Goal: Navigation & Orientation: Find specific page/section

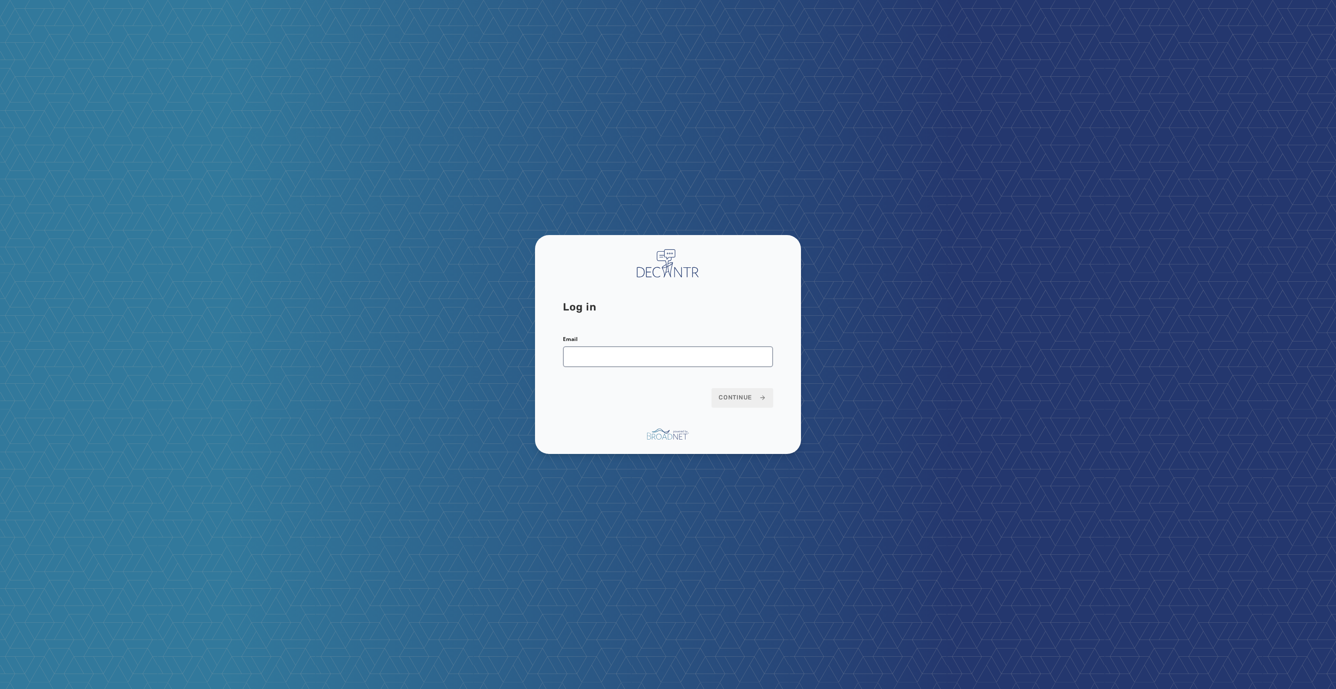
drag, startPoint x: 687, startPoint y: 358, endPoint x: 784, endPoint y: 548, distance: 213.7
click at [784, 548] on div "Log in Email Continue" at bounding box center [668, 344] width 1336 height 689
click at [715, 339] on div "Email" at bounding box center [668, 351] width 210 height 31
click at [720, 350] on input "Email" at bounding box center [668, 356] width 210 height 21
type input "**********"
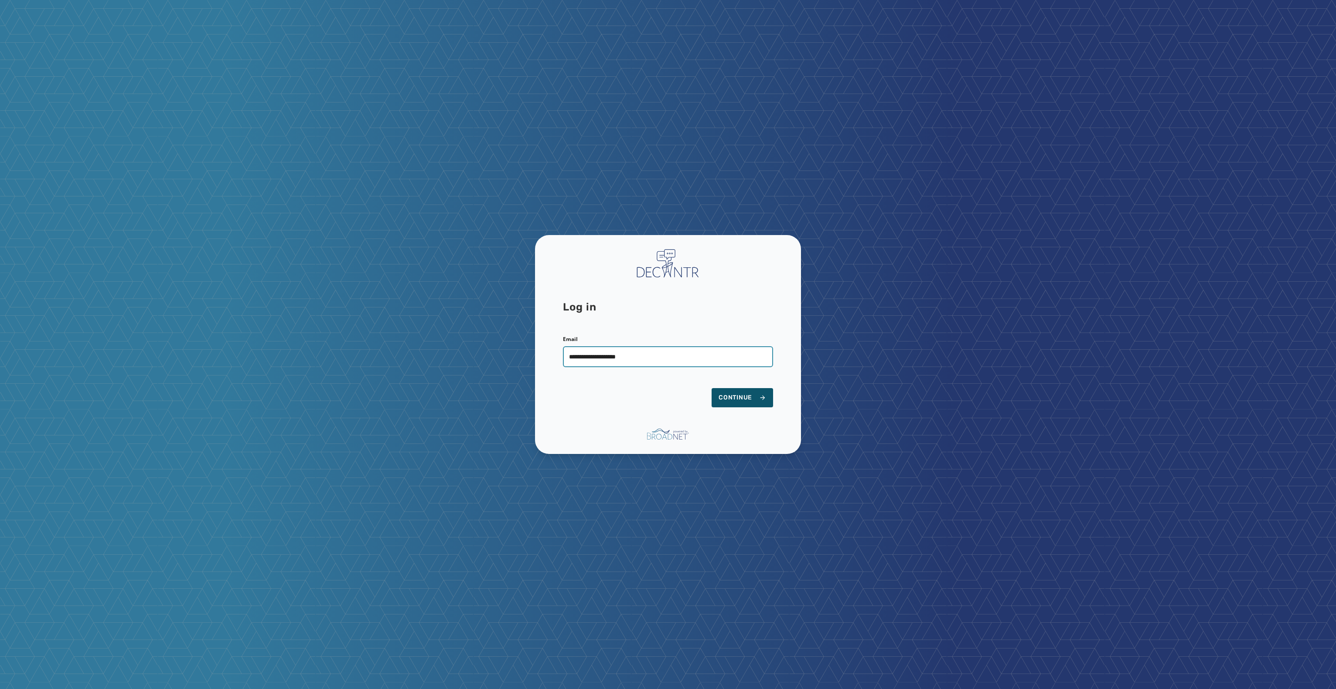
click at [712, 388] on button "Continue" at bounding box center [742, 397] width 61 height 19
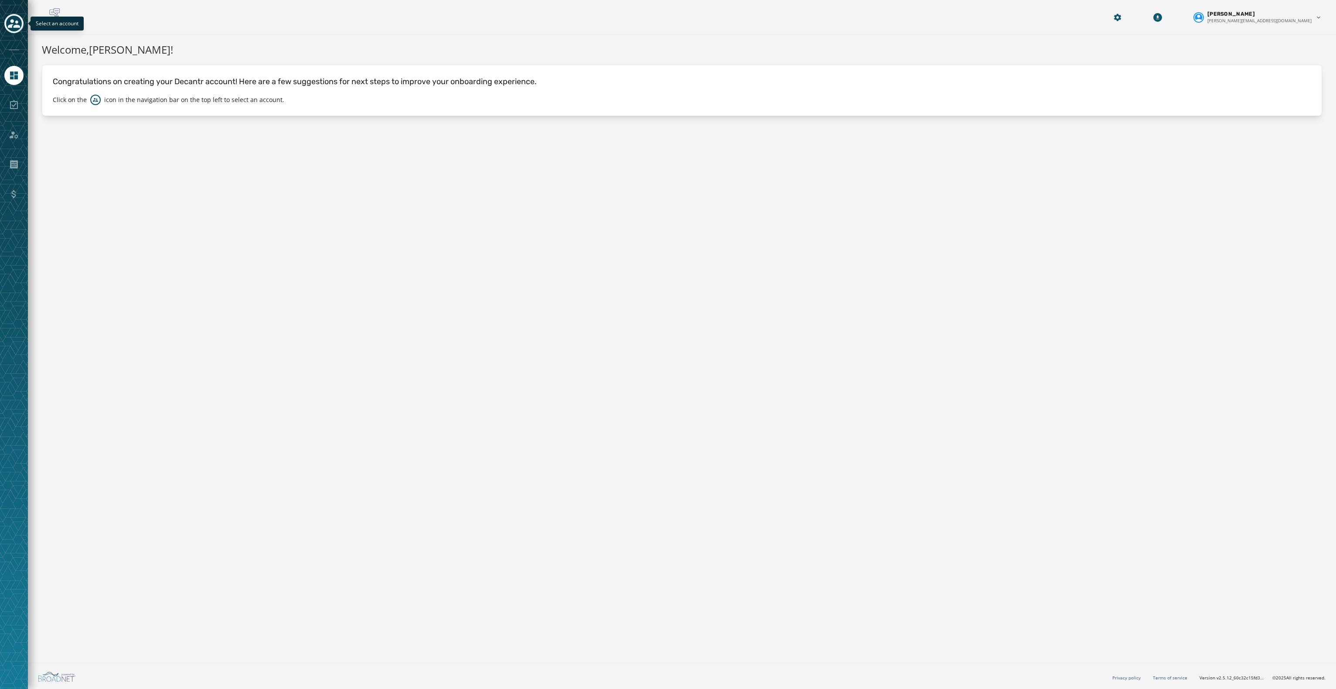
click at [11, 24] on icon "Toggle account select drawer" at bounding box center [14, 23] width 12 height 9
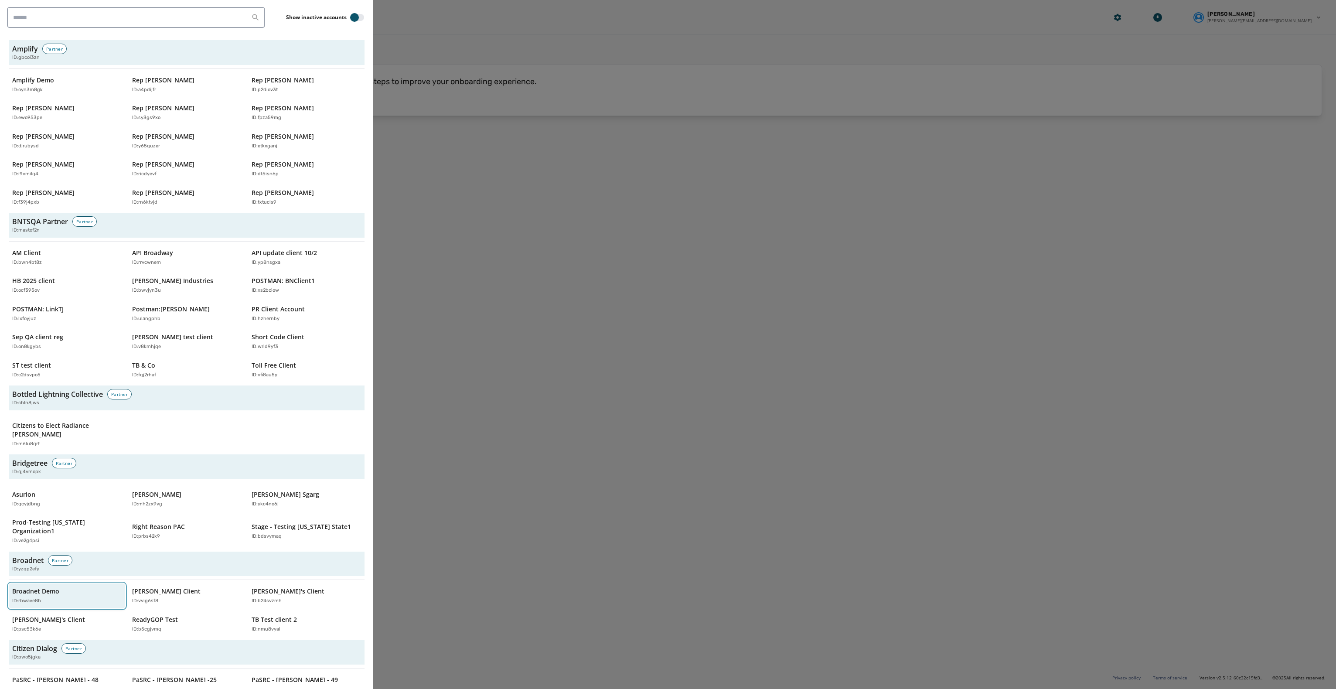
click at [76, 587] on div "Broadnet Demo ID: rbwave8h" at bounding box center [62, 596] width 101 height 18
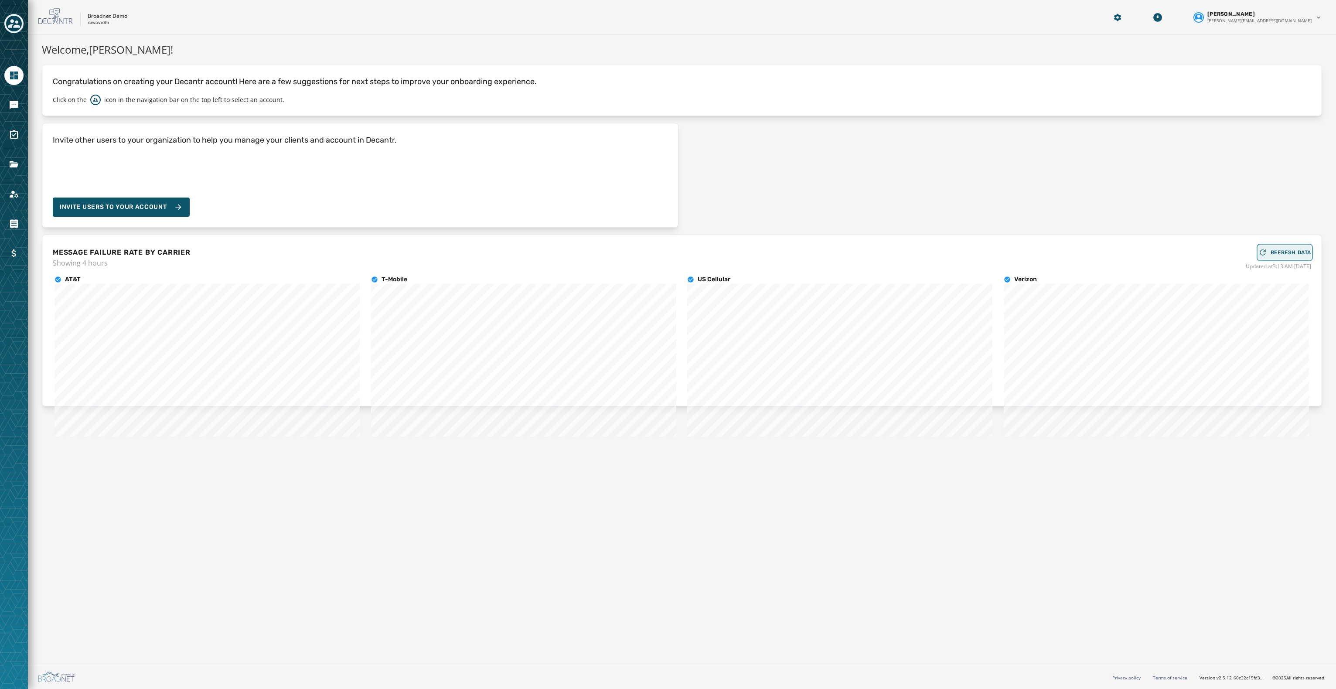
click at [1299, 249] on span "REFRESH DATA" at bounding box center [1290, 252] width 41 height 7
click at [9, 103] on icon "Navigate to Messaging" at bounding box center [14, 105] width 10 height 10
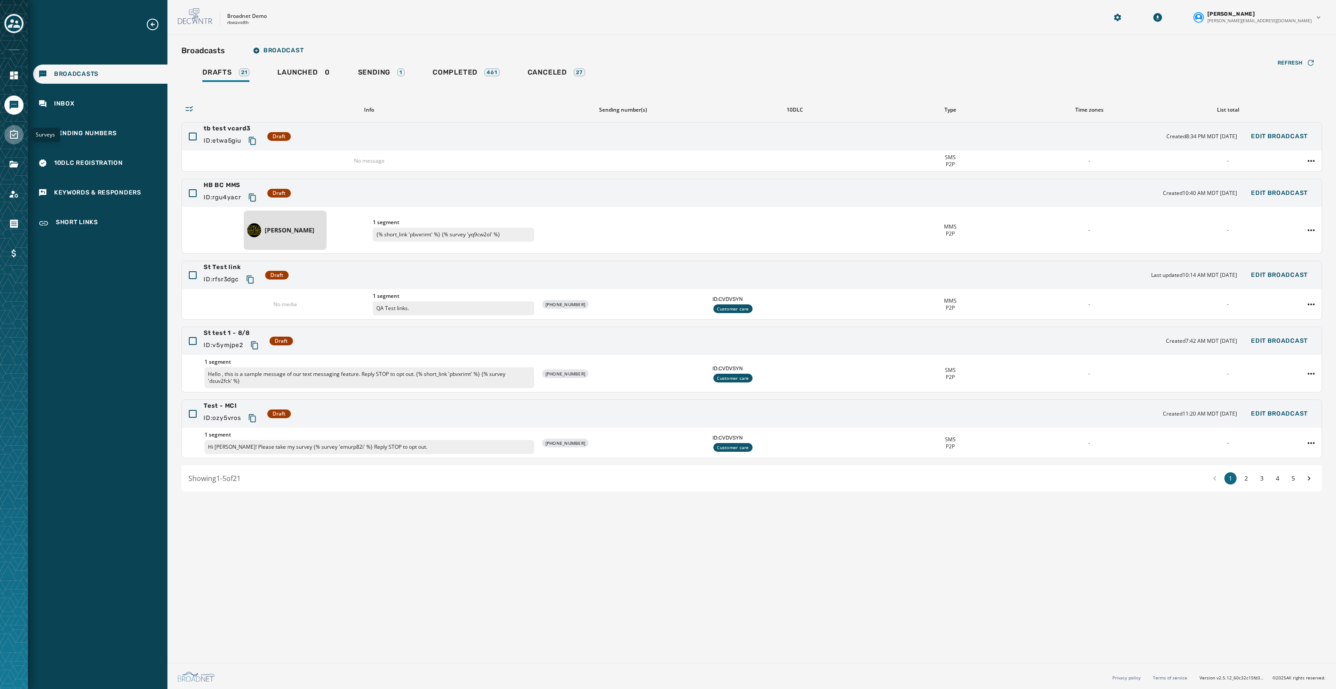
click at [13, 133] on icon "Navigate to Surveys" at bounding box center [14, 134] width 10 height 10
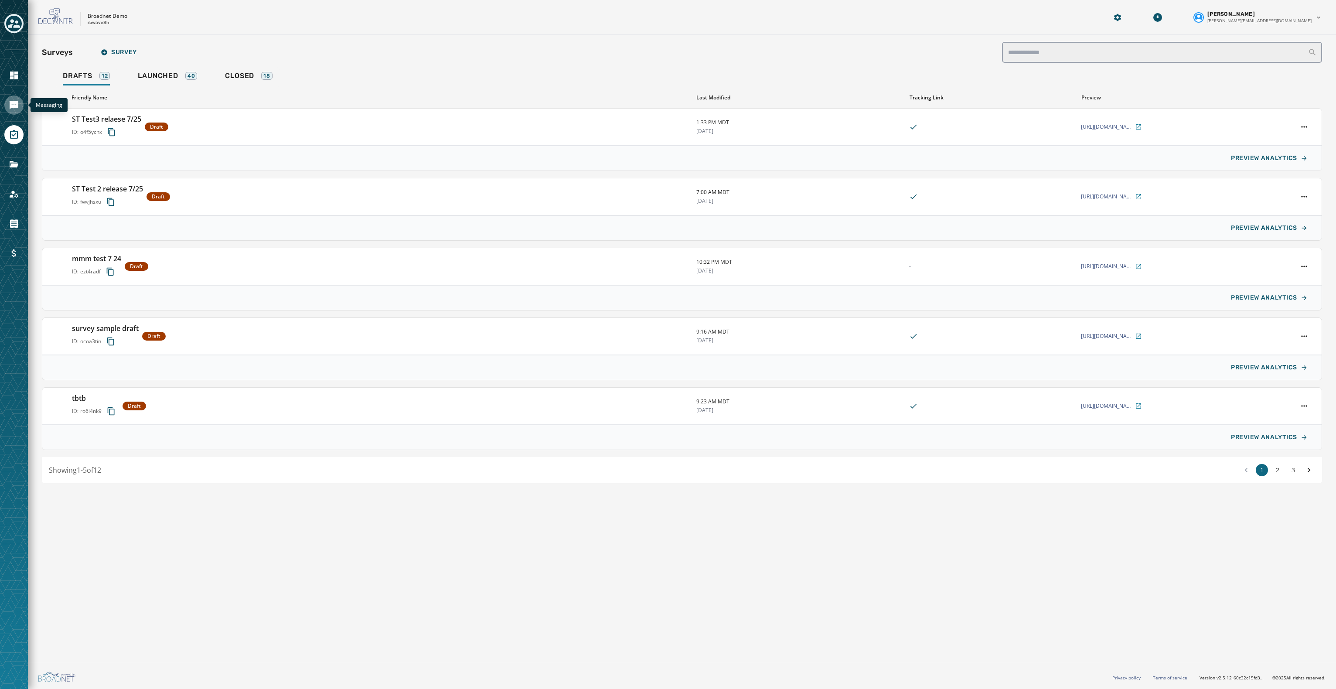
click at [18, 113] on link "Navigate to Messaging" at bounding box center [13, 104] width 19 height 19
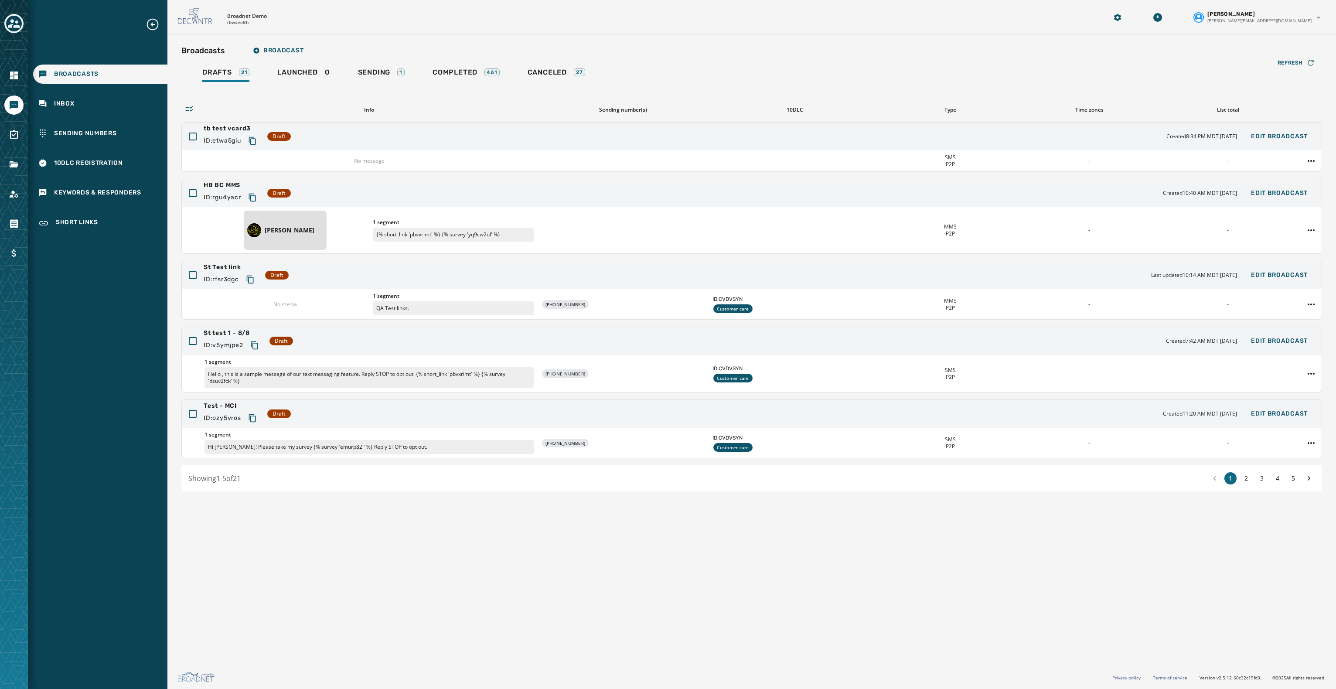
click at [426, 581] on div "Broadcasts Broadcast Drafts 21 Launched 0 Sending 1 Completed 461 Canceled 27 R…" at bounding box center [751, 347] width 1168 height 624
click at [251, 550] on div "Broadcasts Broadcast Drafts 21 Launched 0 Sending 1 Completed 461 Canceled 27 R…" at bounding box center [751, 347] width 1168 height 624
click at [841, 533] on div "Broadcasts Broadcast Drafts 21 Launched 0 Sending 1 Completed 461 Canceled 27 R…" at bounding box center [751, 347] width 1168 height 624
click at [105, 133] on span "Sending Numbers" at bounding box center [85, 133] width 63 height 9
